Goal: Find specific fact: Find specific fact

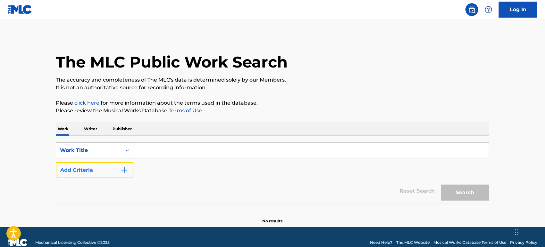
click at [103, 171] on button "Add Criteria" at bounding box center [95, 170] width 78 height 16
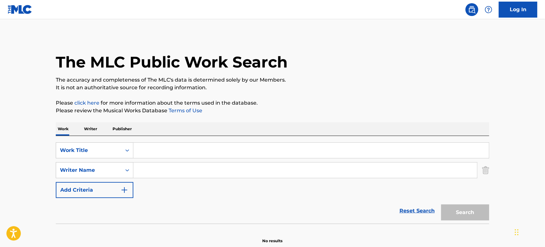
click at [154, 166] on input "Search Form" at bounding box center [304, 170] width 343 height 15
paste input "Fela [PERSON_NAME]"
type input "Fela [PERSON_NAME]"
click at [176, 151] on input "Search Form" at bounding box center [310, 150] width 355 height 15
paste input "Swegbe & Pako"
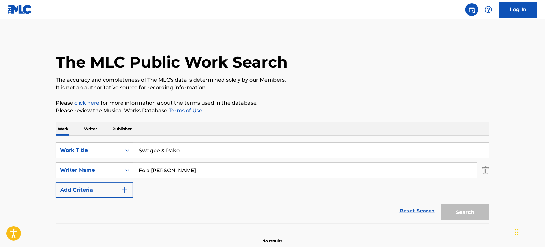
type input "Swegbe & Pako"
click at [441, 205] on button "Search" at bounding box center [465, 213] width 48 height 16
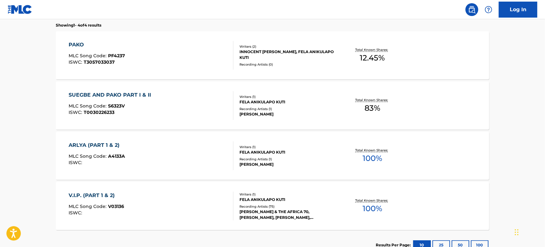
scroll to position [205, 0]
click at [200, 103] on div "SUEGBE AND PAKO PART I & II MLC Song Code : S6323V ISWC : T0030226233" at bounding box center [151, 105] width 165 height 29
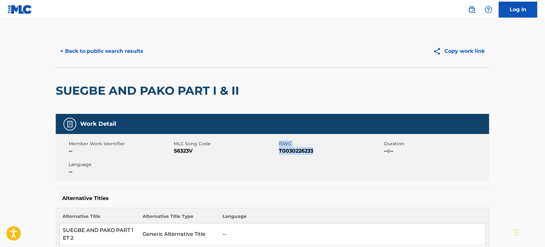
drag, startPoint x: 274, startPoint y: 151, endPoint x: 314, endPoint y: 155, distance: 40.3
click at [314, 155] on div "Member Work Identifier -- MLC Song Code S6323V ISWC T0030226233 Duration --:-- …" at bounding box center [272, 158] width 433 height 48
drag, startPoint x: 315, startPoint y: 149, endPoint x: 279, endPoint y: 148, distance: 35.6
click at [279, 148] on span "T0030226233" at bounding box center [330, 151] width 103 height 8
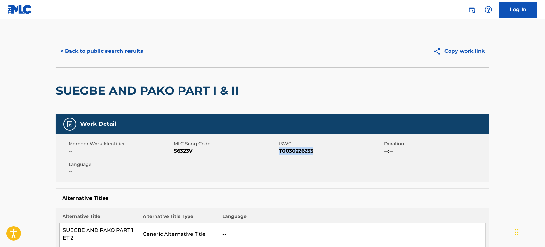
copy span "T0030226233"
